Goal: Task Accomplishment & Management: Manage account settings

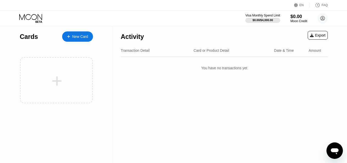
click at [59, 135] on div "Cards New Card" at bounding box center [56, 94] width 113 height 136
click at [298, 18] on div "$0.00" at bounding box center [298, 16] width 17 height 5
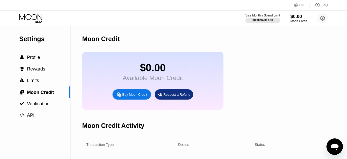
click at [34, 141] on div "Settings  Profile  Rewards  Limits  Moon Credit  Verification  API" at bounding box center [35, 97] width 71 height 142
click at [29, 142] on div "Settings  Profile  Rewards  Limits  Moon Credit  Verification  API" at bounding box center [35, 97] width 71 height 142
click at [40, 142] on div "Settings  Profile  Rewards  Limits  Moon Credit  Verification  API" at bounding box center [35, 97] width 71 height 142
click at [134, 97] on div "Buy Moon Credit" at bounding box center [134, 94] width 25 height 4
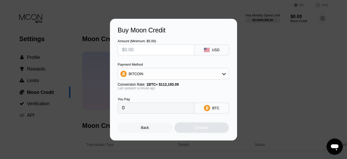
click at [216, 77] on div "BITCOIN" at bounding box center [173, 74] width 111 height 10
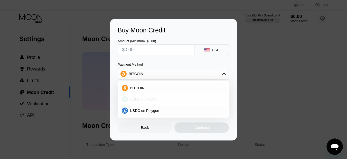
click at [157, 101] on div "USDT on TRON" at bounding box center [176, 99] width 97 height 4
type input "0.00"
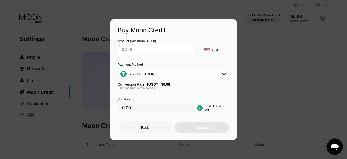
click at [169, 47] on input "text" at bounding box center [156, 50] width 68 height 10
type input "$1"
type input "1.01"
type input "$10"
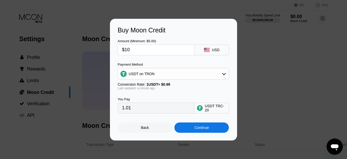
type input "10.10"
type input "$10"
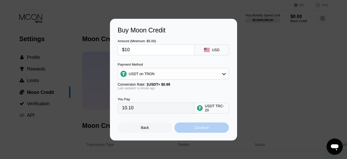
click at [213, 130] on div "Continue" at bounding box center [202, 127] width 54 height 10
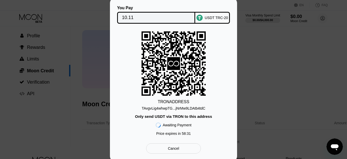
scroll to position [21, 0]
click at [332, 110] on div "You Pay 10.11 USDT TRC-20 TRON ADDRESS TAvgvLig4whwpTG...jNrMw9LDAtb4tdC Only s…" at bounding box center [173, 79] width 347 height 163
drag, startPoint x: 201, startPoint y: 108, endPoint x: 172, endPoint y: 110, distance: 29.1
click at [172, 110] on div "TAvgvLig4whwpTG...jNrMw9LDAtb4tdC" at bounding box center [174, 108] width 64 height 4
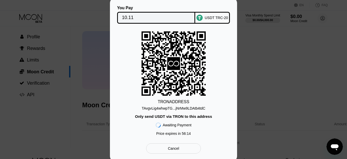
click at [205, 108] on div "TRON ADDRESS TAvgvLig4whwpTG...jNrMw9LDAtb4tdC Only send USDT via TRON to this …" at bounding box center [174, 84] width 112 height 107
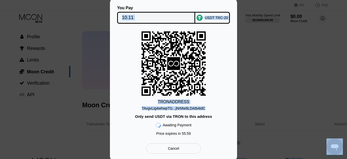
drag, startPoint x: 205, startPoint y: 108, endPoint x: 187, endPoint y: 167, distance: 61.7
click at [187, 138] on html "EN Language Select an item Save FAQ Visa Monthly Spend Limit $0.00 / $4,000.00 …" at bounding box center [173, 58] width 347 height 159
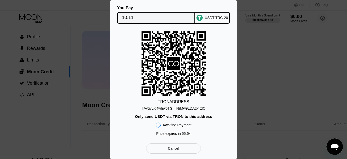
click at [222, 113] on div "TRON ADDRESS TAvgvLig4whwpTG...jNrMw9LDAtb4tdC Only send USDT via TRON to this …" at bounding box center [174, 84] width 112 height 107
click at [209, 108] on div "TRON ADDRESS TAvgvLig4whwpTG...jNrMw9LDAtb4tdC Only send USDT via TRON to this …" at bounding box center [174, 84] width 112 height 107
click at [205, 108] on div "TRON ADDRESS TAvgvLig4whwpTG...jNrMw9LDAtb4tdC Only send USDT via TRON to this …" at bounding box center [174, 84] width 112 height 107
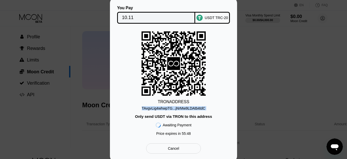
copy div "TAvgvLig4whwpTG...jNrMw9LDAtb4tdC"
click at [335, 63] on div "You Pay 10.11 USDT TRC-20 TRON ADDRESS TAvgvLig4whwpTG...jNrMw9LDAtb4tdC Only s…" at bounding box center [173, 79] width 347 height 163
click at [305, 74] on div "You Pay 10.11 USDT TRC-20 TRON ADDRESS TAvgvLig4whwpTG...jNrMw9LDAtb4tdC Only s…" at bounding box center [173, 79] width 347 height 163
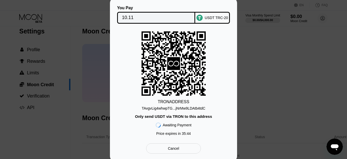
scroll to position [0, 0]
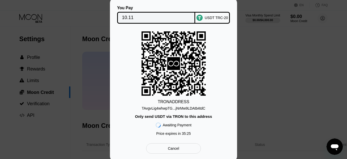
drag, startPoint x: 287, startPoint y: 63, endPoint x: 312, endPoint y: 51, distance: 27.8
click at [312, 51] on div "You Pay 10.11 USDT TRC-20 TRON ADDRESS TAvgvLig4whwpTG...jNrMw9LDAtb4tdC Only s…" at bounding box center [173, 79] width 347 height 163
click at [280, 69] on div "You Pay 10.11 USDT TRC-20 TRON ADDRESS TAvgvLig4whwpTG...jNrMw9LDAtb4tdC Only s…" at bounding box center [173, 79] width 347 height 163
click at [75, 56] on div "You Pay 10.11 USDT TRC-20 TRON ADDRESS TAvgvLig4whwpTG...jNrMw9LDAtb4tdC Only s…" at bounding box center [173, 79] width 347 height 163
click at [175, 59] on icon at bounding box center [173, 63] width 13 height 13
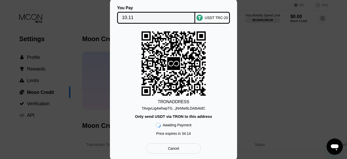
click at [103, 65] on div "You Pay 10.11 USDT TRC-20 TRON ADDRESS TAvgvLig4whwpTG...jNrMw9LDAtb4tdC Only s…" at bounding box center [173, 79] width 347 height 163
click at [81, 53] on div "You Pay 10.11 USDT TRC-20 TRON ADDRESS TAvgvLig4whwpTG...jNrMw9LDAtb4tdC Only s…" at bounding box center [173, 79] width 347 height 163
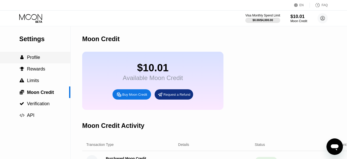
click at [37, 59] on span "Profile" at bounding box center [33, 57] width 13 height 5
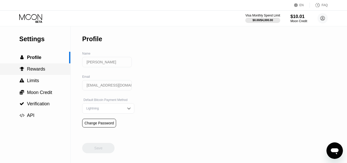
click at [42, 70] on span "Rewards" at bounding box center [36, 68] width 18 height 5
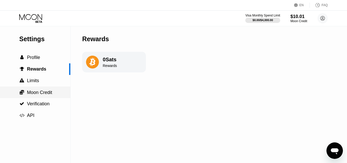
click at [43, 92] on span "Moon Credit" at bounding box center [39, 92] width 25 height 5
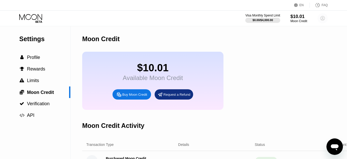
click at [322, 19] on circle at bounding box center [323, 18] width 10 height 10
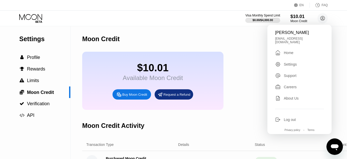
click at [289, 51] on div "Home" at bounding box center [289, 53] width 10 height 4
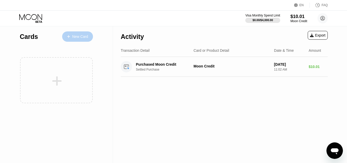
click at [81, 38] on div "New Card" at bounding box center [80, 36] width 16 height 4
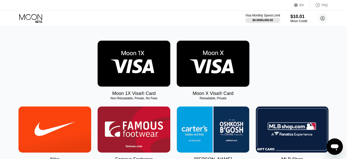
scroll to position [84, 0]
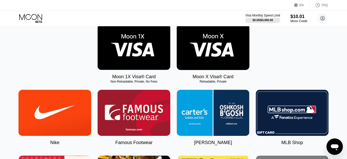
click at [213, 57] on img at bounding box center [213, 47] width 73 height 46
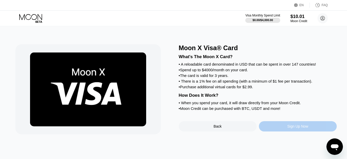
click at [299, 128] on div "Sign Up Now" at bounding box center [298, 126] width 21 height 4
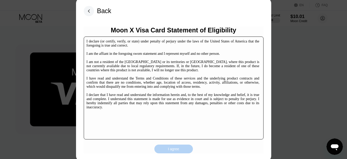
click at [168, 149] on div "I agree" at bounding box center [173, 149] width 11 height 5
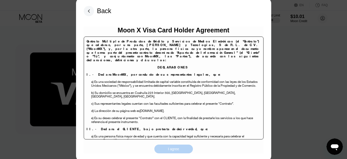
click at [168, 149] on div "I agree" at bounding box center [173, 149] width 11 height 5
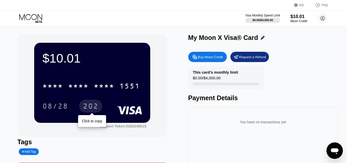
click at [101, 103] on div "202" at bounding box center [90, 105] width 23 height 13
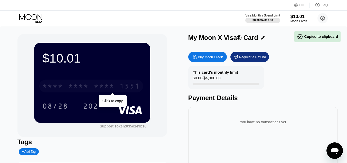
click at [114, 92] on div "* * * * * * * * * * * * 1551" at bounding box center [91, 85] width 104 height 13
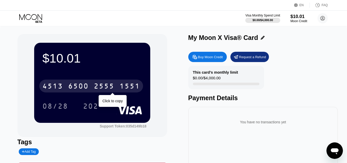
click at [120, 87] on div "1551" at bounding box center [130, 87] width 21 height 8
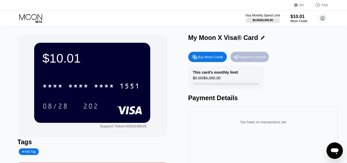
click at [252, 57] on div "Request a Refund" at bounding box center [252, 57] width 27 height 4
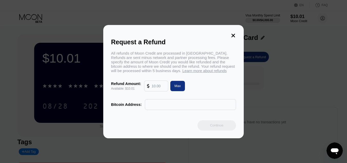
click at [188, 109] on input "text" at bounding box center [191, 104] width 86 height 10
click at [342, 111] on div "Request a Refund All refunds of Moon Credit are processed in Bitcoin. Refunds a…" at bounding box center [173, 81] width 347 height 113
click at [218, 105] on input "text" at bounding box center [191, 104] width 86 height 10
paste input "13Gav97EBk4hMqL65wDisNCKJLqJVviPnp"
type input "13Gav97EBk4hMqL65wDisNCKJLqJVviPnp"
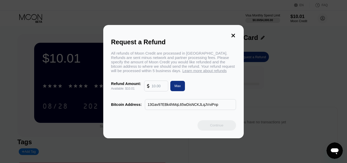
click at [218, 86] on div "Refund Amount: Available: $10.01 Max" at bounding box center [173, 85] width 125 height 11
click at [218, 107] on input "13Gav97EBk4hMqL65wDisNCKJLqJVviPnp" at bounding box center [191, 104] width 86 height 10
click at [213, 89] on div "Refund Amount: Available: $10.01 Max" at bounding box center [173, 85] width 125 height 11
click at [155, 90] on input "text" at bounding box center [159, 86] width 14 height 10
type input "10"
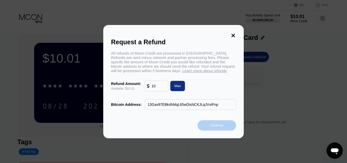
click at [216, 127] on div "Continue" at bounding box center [216, 125] width 13 height 4
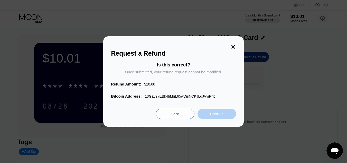
click at [219, 116] on div "Continue" at bounding box center [216, 114] width 13 height 4
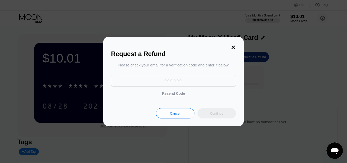
click at [182, 84] on input at bounding box center [173, 81] width 125 height 12
type input "664374"
click at [218, 114] on div "Continue" at bounding box center [216, 113] width 13 height 4
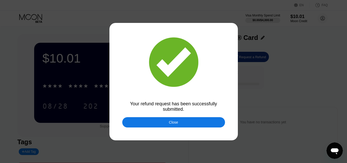
click at [211, 120] on div "Close" at bounding box center [173, 122] width 103 height 10
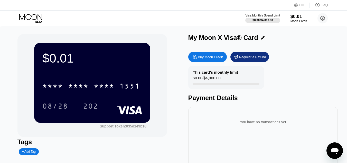
drag, startPoint x: 0, startPoint y: 0, endPoint x: 284, endPoint y: 87, distance: 297.0
click at [284, 87] on div "This card’s monthly limit $0.00 / $4,000.00 Payment Details" at bounding box center [263, 84] width 150 height 36
click at [322, 19] on icon at bounding box center [323, 18] width 3 height 3
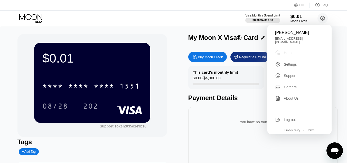
click at [296, 52] on div " Home" at bounding box center [299, 53] width 49 height 6
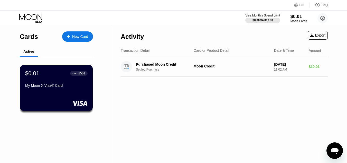
click at [247, 128] on div "Activity Export Transaction Detail Card or Product Detail Date & Time Amount Pu…" at bounding box center [224, 94] width 223 height 136
click at [146, 106] on div "Activity Export Transaction Detail Card or Product Detail Date & Time Amount Pu…" at bounding box center [224, 94] width 223 height 136
click at [219, 52] on div "Card or Product Detail" at bounding box center [212, 50] width 36 height 4
